Goal: Information Seeking & Learning: Check status

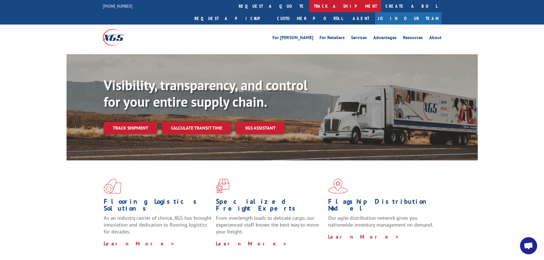
click at [310, 5] on link "track a shipment" at bounding box center [346, 6] width 72 height 12
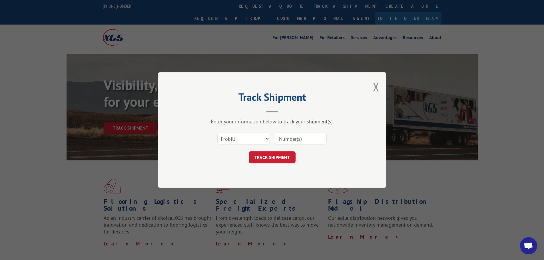
click at [293, 140] on input at bounding box center [300, 139] width 53 height 12
paste input "16954766"
type input "16954766"
click at [281, 156] on button "TRACK SHIPMENT" at bounding box center [272, 157] width 47 height 12
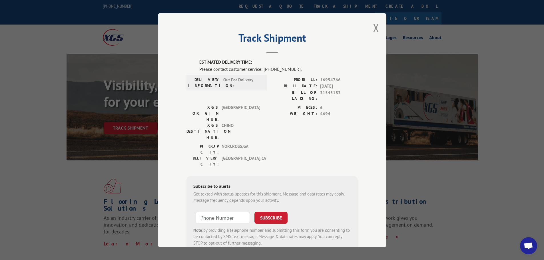
click at [289, 118] on div "PIECES: 6 WEIGHT: 4694" at bounding box center [315, 123] width 86 height 39
drag, startPoint x: 222, startPoint y: 79, endPoint x: 253, endPoint y: 79, distance: 31.4
click at [253, 79] on span "Out For Delivery" at bounding box center [242, 83] width 39 height 12
click at [375, 26] on button "Close modal" at bounding box center [376, 27] width 6 height 15
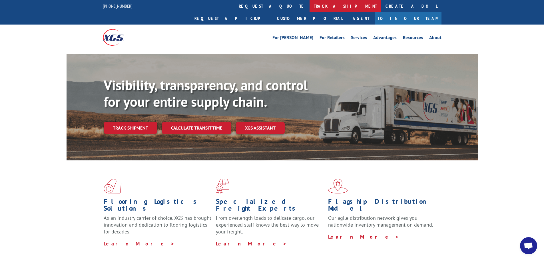
click at [310, 7] on link "track a shipment" at bounding box center [346, 6] width 72 height 12
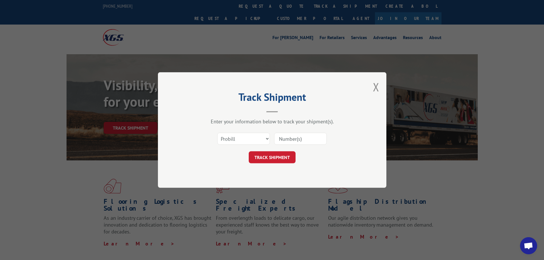
drag, startPoint x: 304, startPoint y: 138, endPoint x: 299, endPoint y: 145, distance: 8.8
click at [304, 138] on input at bounding box center [300, 139] width 53 height 12
paste input "17636680"
type input "17636680"
click at [278, 153] on button "TRACK SHIPMENT" at bounding box center [272, 157] width 47 height 12
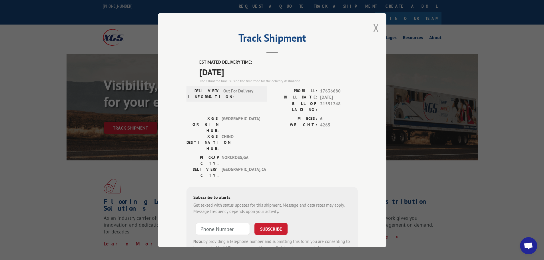
click at [375, 24] on button "Close modal" at bounding box center [376, 27] width 6 height 15
